Goal: Check status: Check status

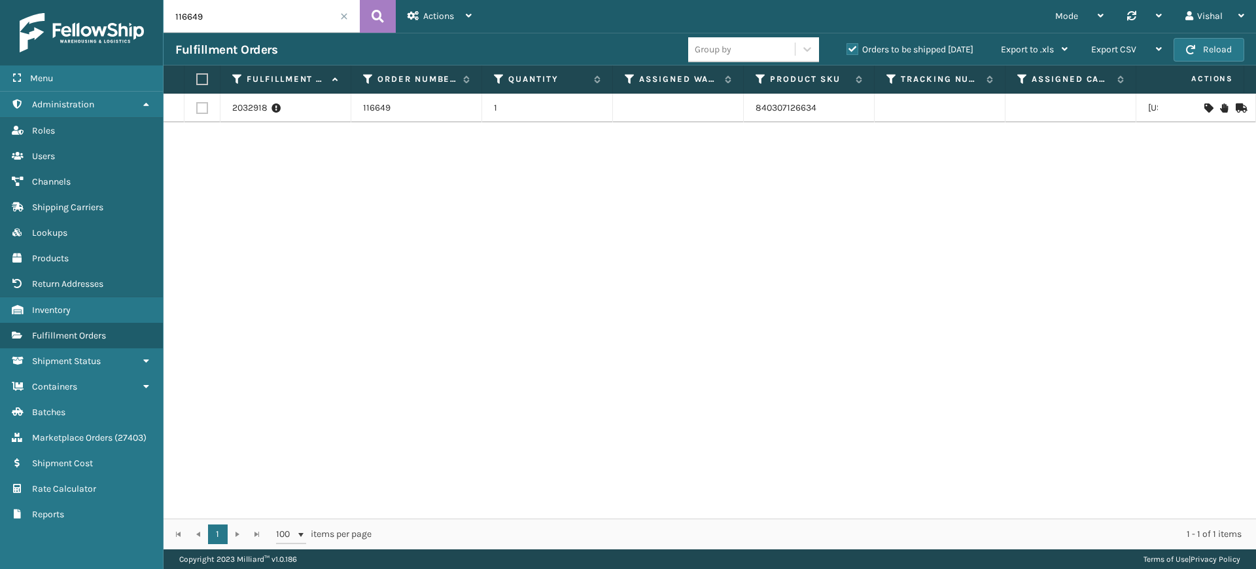
click at [216, 9] on input "116649" at bounding box center [262, 16] width 196 height 33
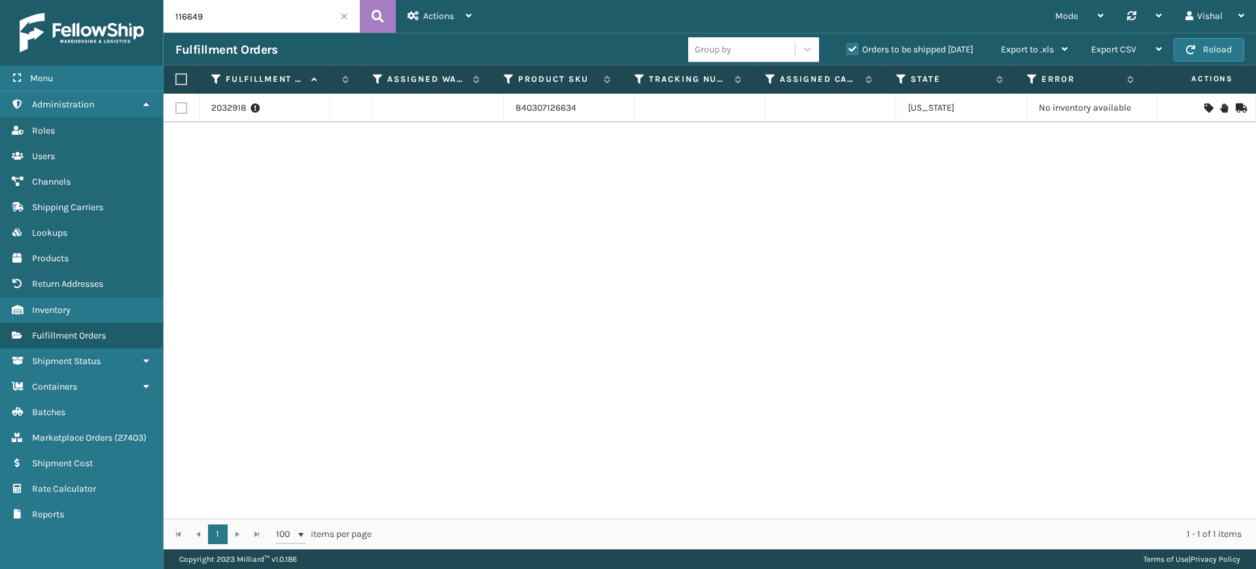
click at [521, 321] on div "2032918 116649 1 840307126634 [US_STATE] No inventory available" at bounding box center [710, 306] width 1093 height 425
click at [255, 23] on input "116649" at bounding box center [262, 16] width 196 height 33
paste input "55"
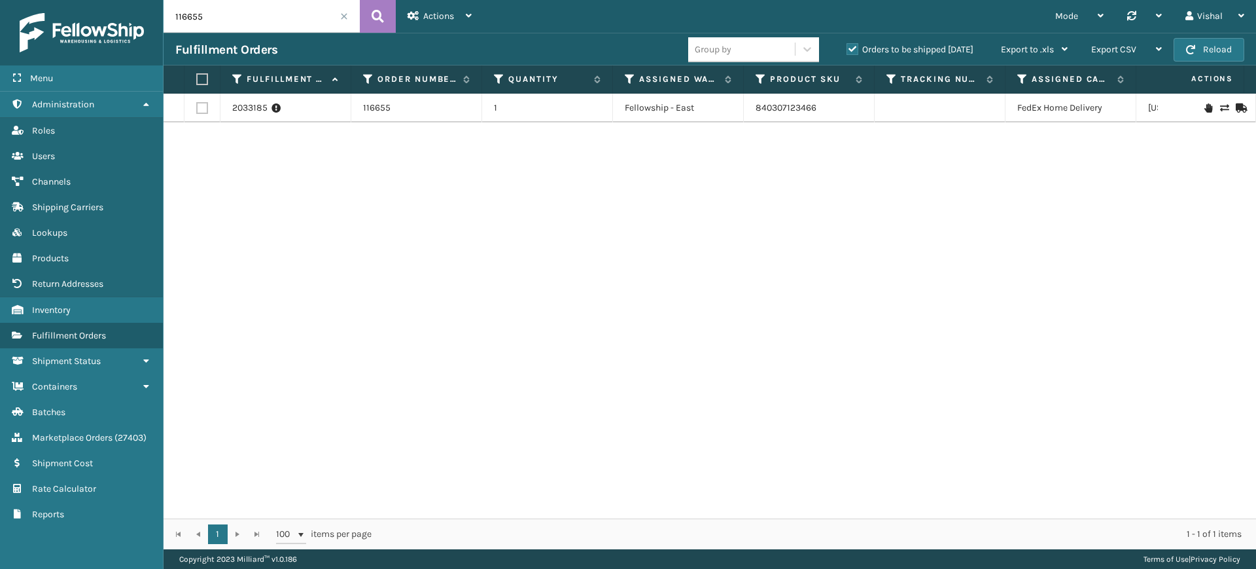
click at [253, 13] on input "116655" at bounding box center [262, 16] width 196 height 33
paste input "6"
drag, startPoint x: 886, startPoint y: 115, endPoint x: 958, endPoint y: 113, distance: 72.0
click at [958, 113] on td "883766952849" at bounding box center [940, 108] width 131 height 29
copy link "883766952849"
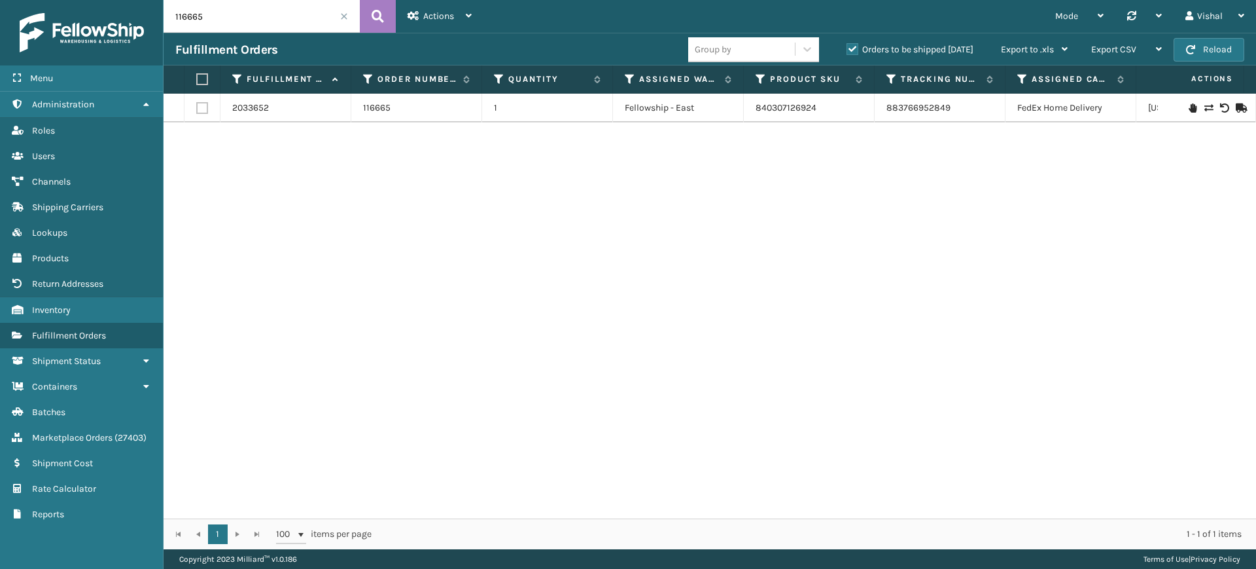
click at [237, 16] on input "116665" at bounding box center [262, 16] width 196 height 33
paste input "6"
drag, startPoint x: 890, startPoint y: 111, endPoint x: 950, endPoint y: 110, distance: 60.2
click at [950, 110] on td "883767164115" at bounding box center [940, 108] width 131 height 29
copy link "883767164115"
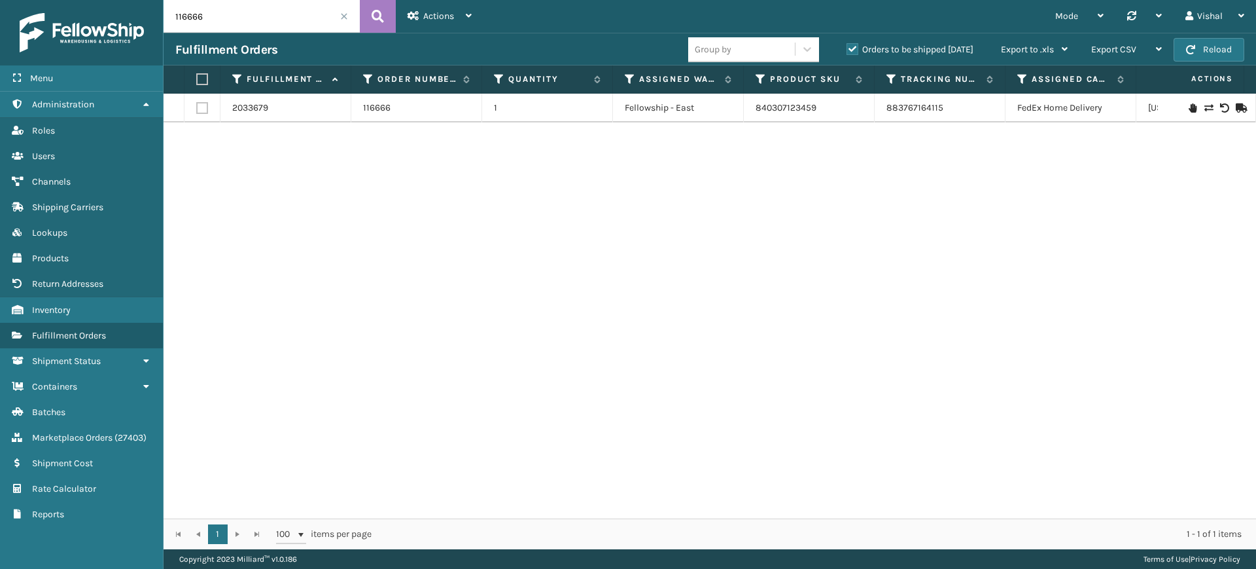
click at [234, 22] on input "116666" at bounding box center [262, 16] width 196 height 33
paste input "9"
type input "116669"
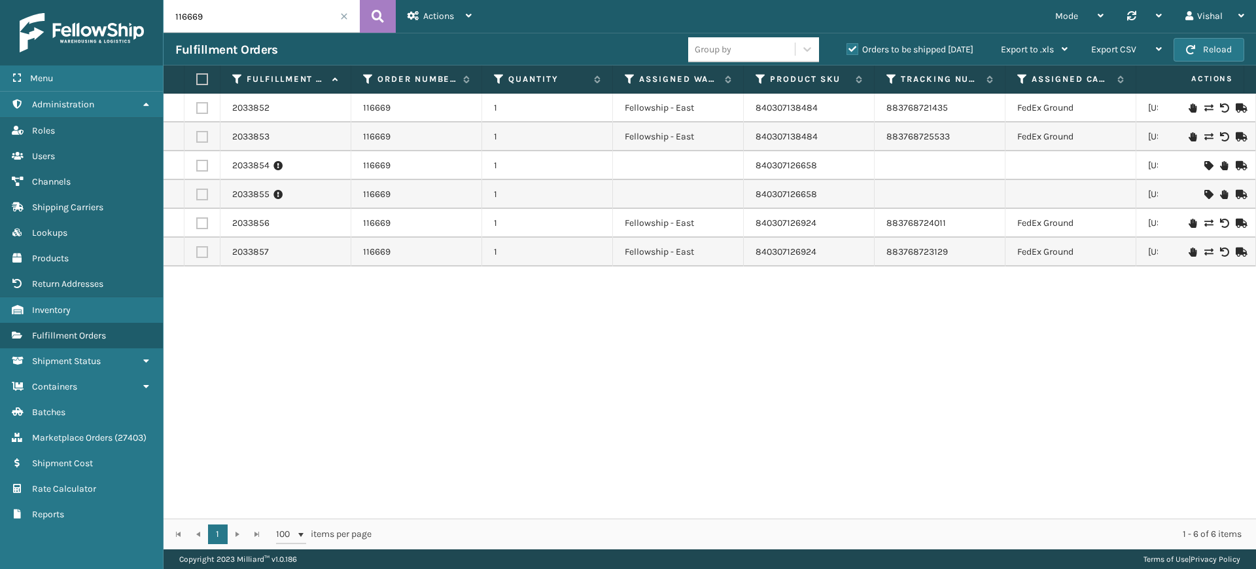
click at [729, 322] on div "2033852 116669 1 Fellowship - East 840307138484 883768721435 [GEOGRAPHIC_DATA][…" at bounding box center [710, 306] width 1093 height 425
drag, startPoint x: 751, startPoint y: 167, endPoint x: 819, endPoint y: 168, distance: 68.0
click at [819, 168] on td "840307126658" at bounding box center [809, 165] width 131 height 29
copy link "840307126658"
drag, startPoint x: 750, startPoint y: 194, endPoint x: 826, endPoint y: 200, distance: 76.1
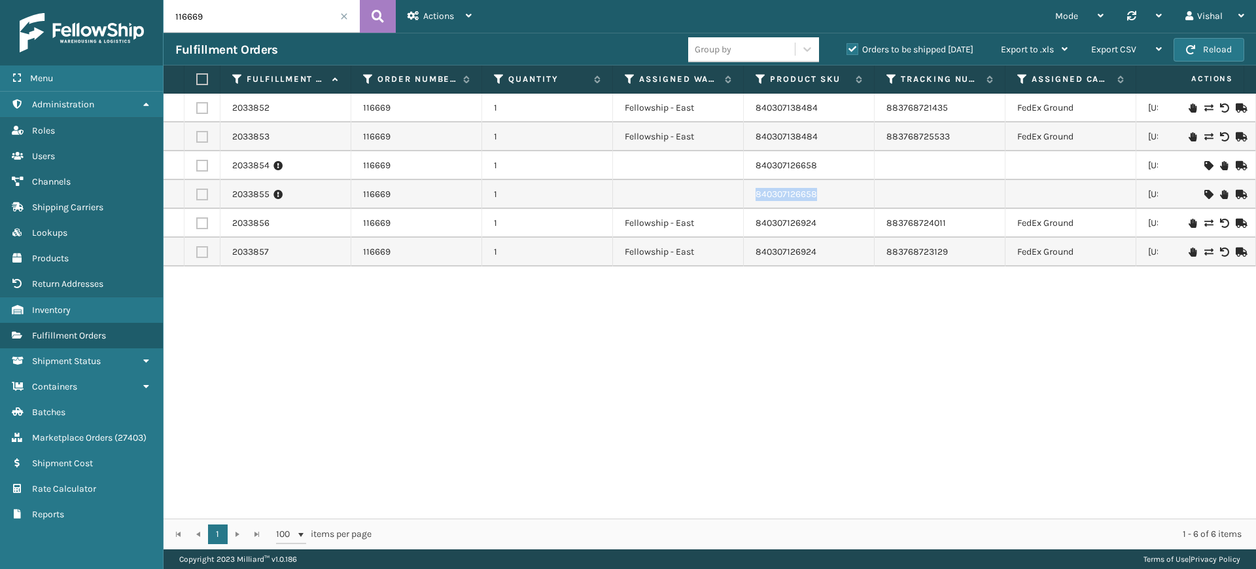
click at [826, 200] on td "840307126658" at bounding box center [809, 194] width 131 height 29
copy link "840307126658"
click at [820, 328] on div "2033852 116669 1 Fellowship - East 840307138484 883768721435 [GEOGRAPHIC_DATA][…" at bounding box center [710, 306] width 1093 height 425
click at [1193, 49] on span "button" at bounding box center [1190, 49] width 9 height 9
drag, startPoint x: 883, startPoint y: 112, endPoint x: 956, endPoint y: 110, distance: 73.3
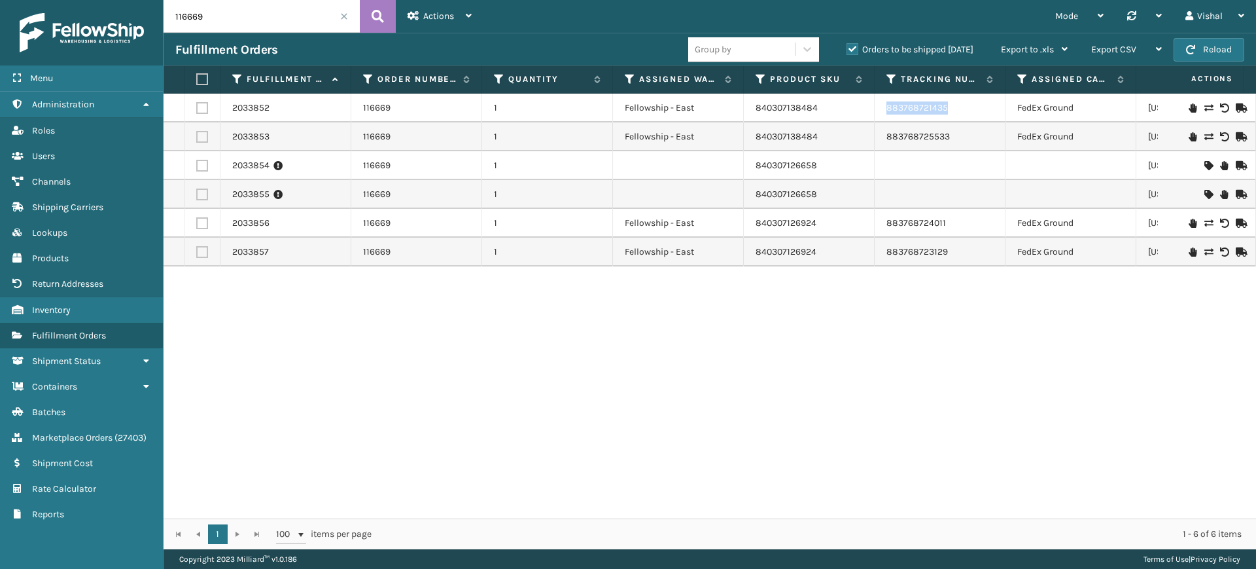
click at [956, 110] on td "883768721435" at bounding box center [940, 108] width 131 height 29
copy link "883768721435"
drag, startPoint x: 883, startPoint y: 137, endPoint x: 961, endPoint y: 130, distance: 78.8
click at [961, 130] on td "883768725533" at bounding box center [940, 136] width 131 height 29
copy link "883768725533"
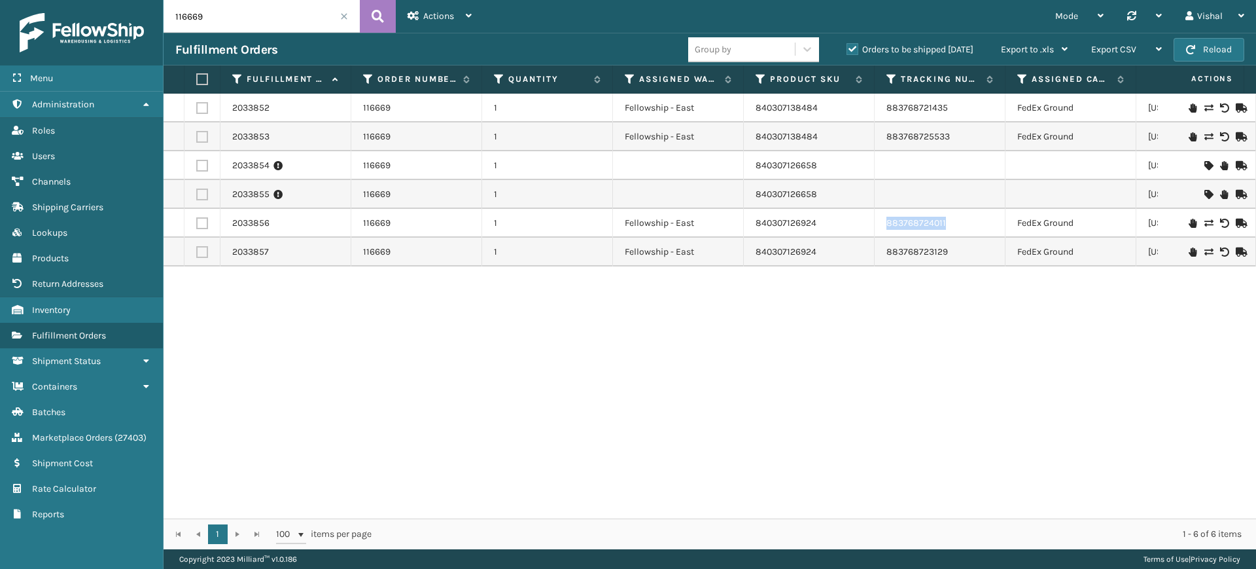
drag, startPoint x: 885, startPoint y: 222, endPoint x: 970, endPoint y: 224, distance: 85.1
click at [970, 224] on td "883768724011" at bounding box center [940, 223] width 131 height 29
copy link "883768724011"
drag, startPoint x: 881, startPoint y: 256, endPoint x: 958, endPoint y: 254, distance: 76.6
click at [958, 254] on td "883768723129" at bounding box center [940, 252] width 131 height 29
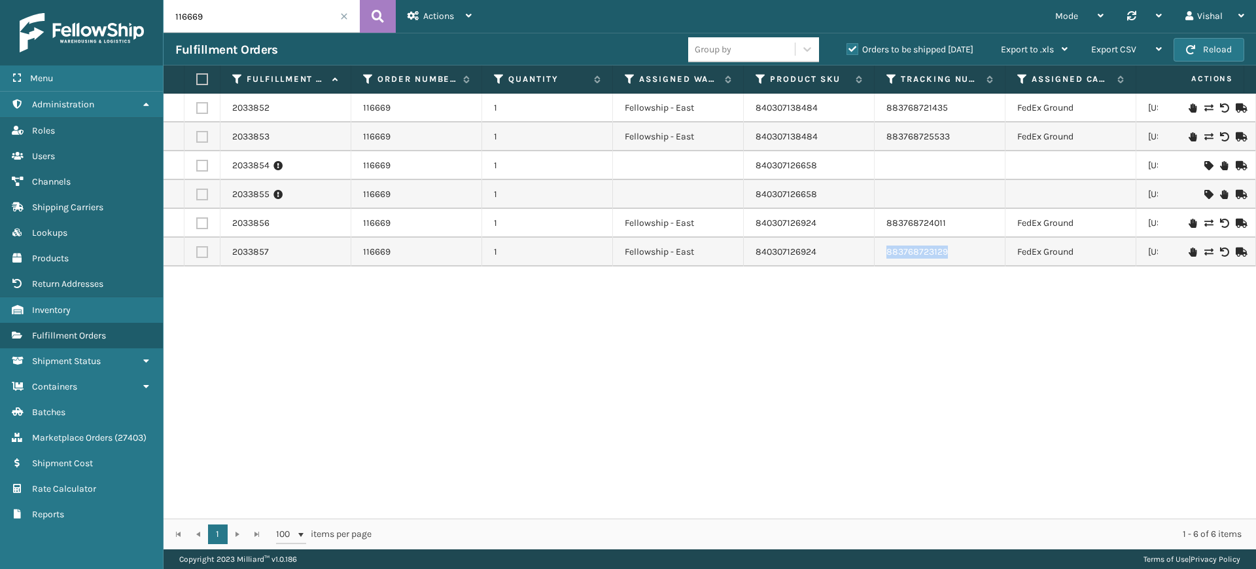
copy link "883768723129"
